Goal: Task Accomplishment & Management: Manage account settings

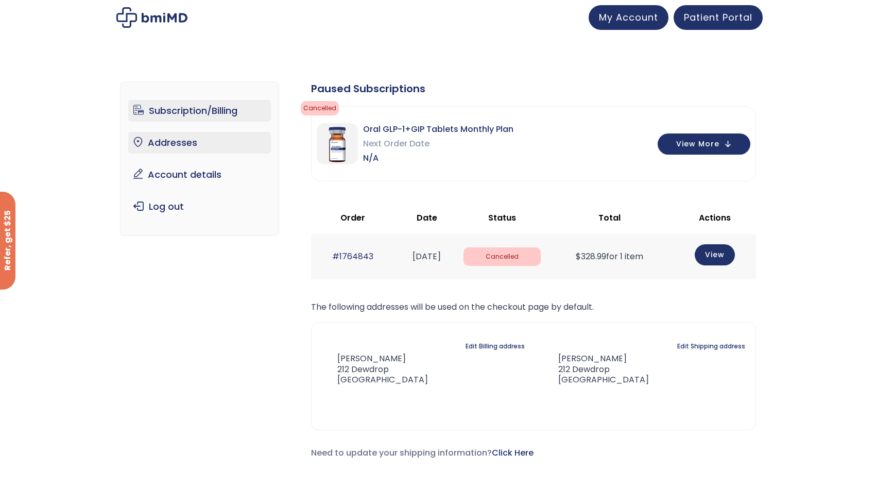
click at [167, 148] on link "Addresses" at bounding box center [199, 143] width 143 height 22
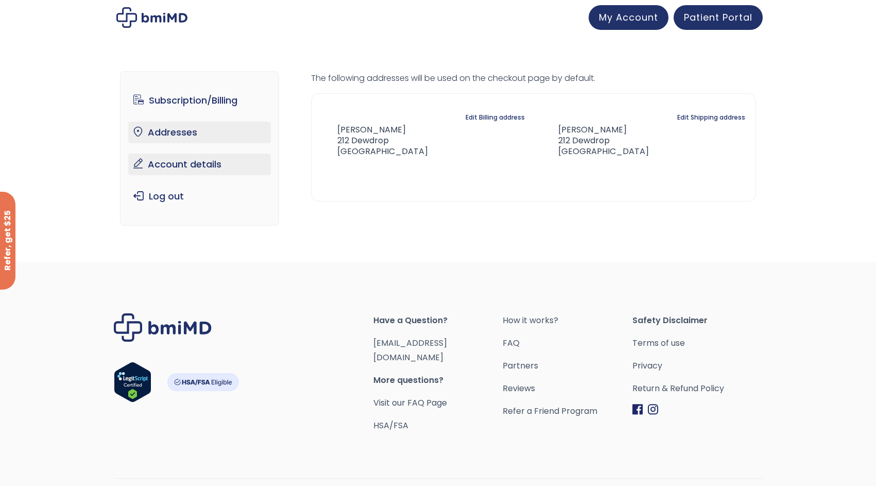
click at [180, 167] on link "Account details" at bounding box center [199, 164] width 143 height 22
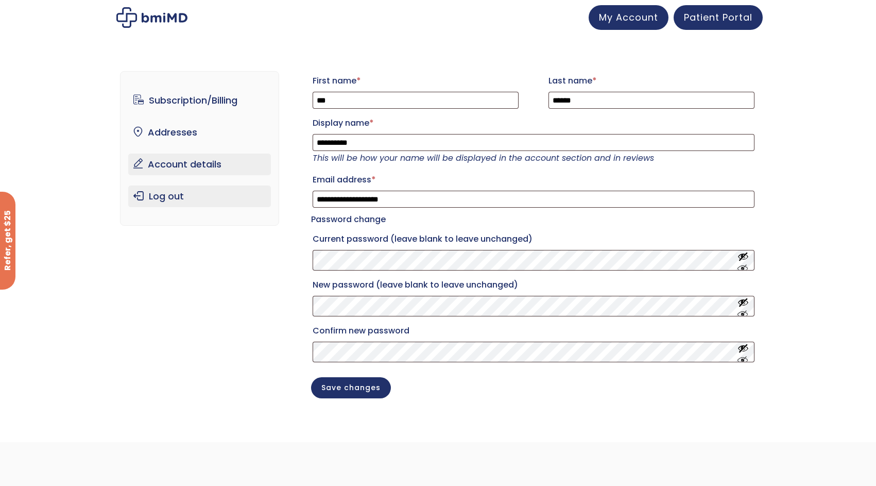
click at [177, 189] on link "Log out" at bounding box center [199, 196] width 143 height 22
